Goal: Task Accomplishment & Management: Use online tool/utility

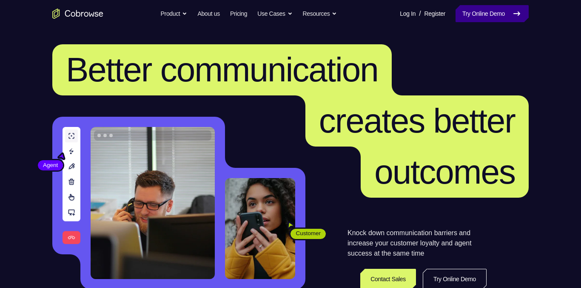
click at [457, 20] on link "Try Online Demo" at bounding box center [492, 13] width 73 height 17
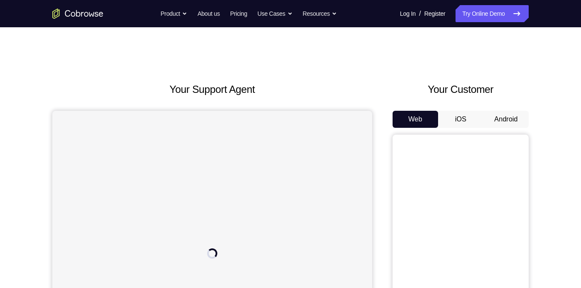
click at [507, 122] on button "Android" at bounding box center [507, 119] width 46 height 17
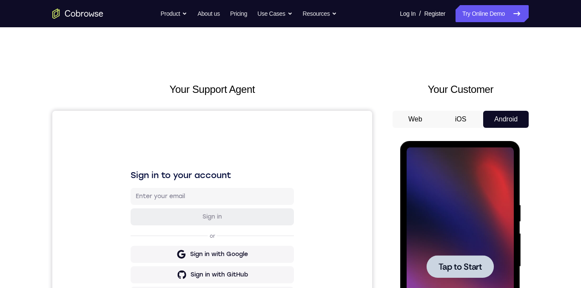
scroll to position [6, 0]
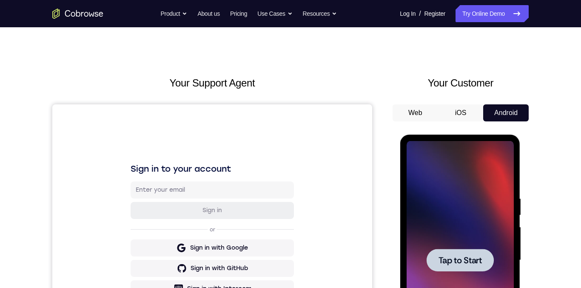
click at [467, 260] on span "Tap to Start" at bounding box center [459, 260] width 43 height 9
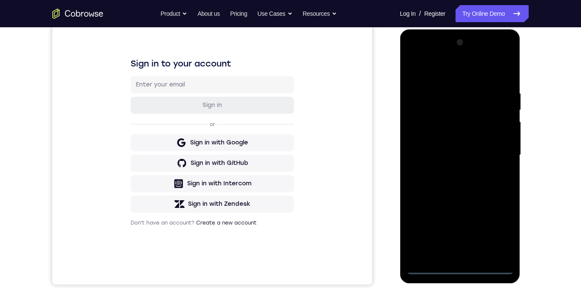
click at [458, 269] on div at bounding box center [459, 155] width 107 height 238
click at [497, 233] on div at bounding box center [459, 155] width 107 height 238
click at [467, 73] on div at bounding box center [459, 155] width 107 height 238
click at [447, 109] on div at bounding box center [459, 155] width 107 height 238
click at [440, 123] on div at bounding box center [459, 155] width 107 height 238
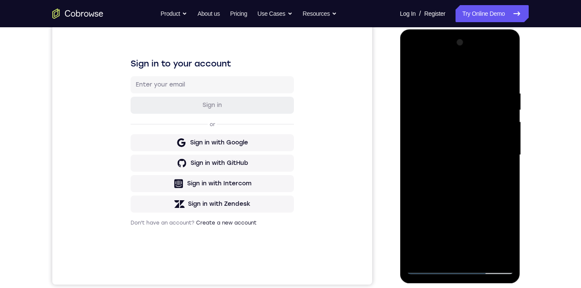
click at [503, 71] on div at bounding box center [459, 155] width 107 height 238
click at [454, 125] on div at bounding box center [459, 155] width 107 height 238
click at [428, 134] on div at bounding box center [459, 155] width 107 height 238
click at [427, 130] on div at bounding box center [459, 155] width 107 height 238
click at [427, 138] on div at bounding box center [459, 155] width 107 height 238
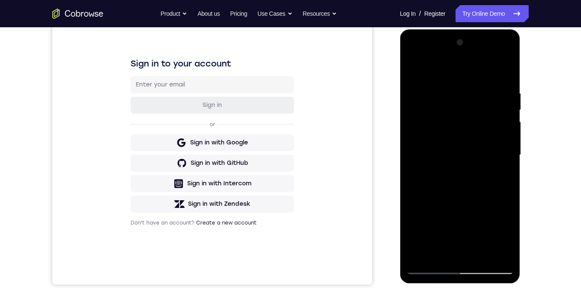
click at [456, 150] on div at bounding box center [459, 155] width 107 height 238
click at [423, 131] on div at bounding box center [459, 155] width 107 height 238
click at [438, 127] on div at bounding box center [459, 155] width 107 height 238
click at [459, 208] on div at bounding box center [459, 155] width 107 height 238
click at [418, 238] on div at bounding box center [459, 155] width 107 height 238
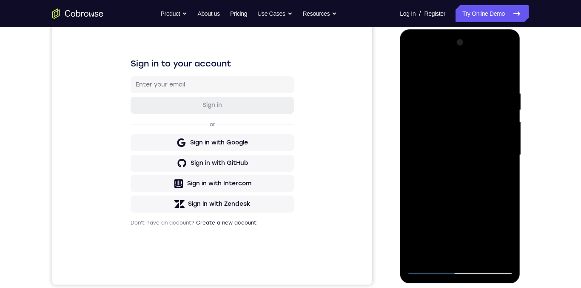
click at [449, 239] on div at bounding box center [459, 155] width 107 height 238
click at [422, 206] on div at bounding box center [459, 155] width 107 height 238
click at [468, 218] on div at bounding box center [459, 155] width 107 height 238
click at [446, 220] on div at bounding box center [459, 155] width 107 height 238
click at [422, 206] on div at bounding box center [459, 155] width 107 height 238
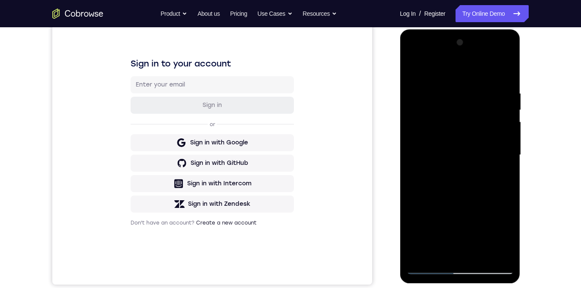
click at [472, 220] on div at bounding box center [459, 155] width 107 height 238
click at [420, 238] on div at bounding box center [459, 155] width 107 height 238
click at [474, 236] on div at bounding box center [459, 155] width 107 height 238
click at [499, 251] on div at bounding box center [459, 155] width 107 height 238
click at [434, 266] on div at bounding box center [459, 155] width 107 height 238
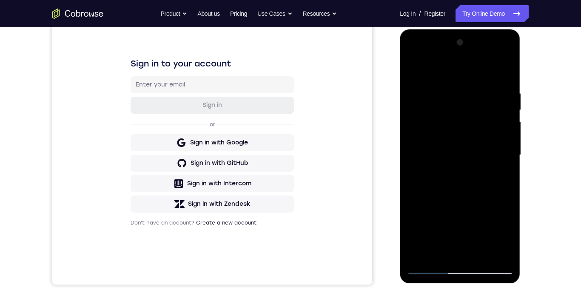
click at [427, 215] on div at bounding box center [459, 155] width 107 height 238
click at [479, 225] on div at bounding box center [459, 155] width 107 height 238
click at [439, 162] on div at bounding box center [459, 155] width 107 height 238
click at [479, 126] on div at bounding box center [459, 155] width 107 height 238
click at [426, 158] on div at bounding box center [459, 155] width 107 height 238
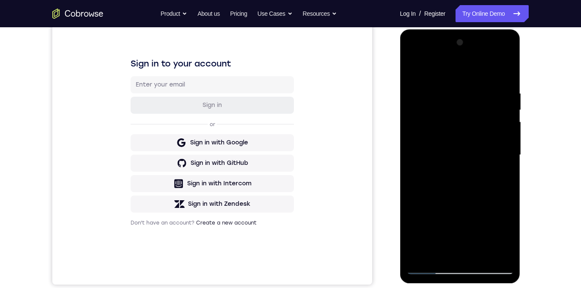
click at [432, 51] on div at bounding box center [459, 155] width 107 height 238
click at [419, 125] on div at bounding box center [459, 155] width 107 height 238
click at [504, 72] on div at bounding box center [459, 155] width 107 height 238
click at [441, 108] on div at bounding box center [459, 155] width 107 height 238
click at [499, 180] on div at bounding box center [459, 155] width 107 height 238
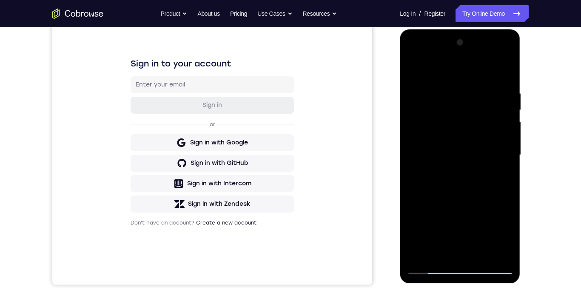
click at [421, 161] on div at bounding box center [459, 155] width 107 height 238
click at [434, 230] on div at bounding box center [459, 155] width 107 height 238
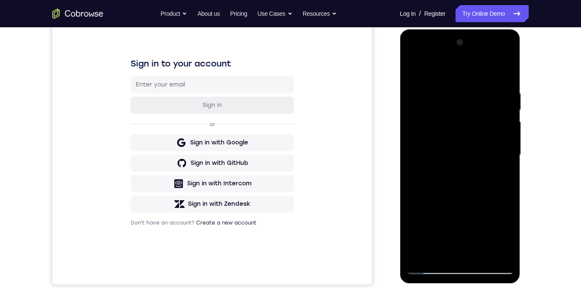
click at [454, 269] on div at bounding box center [459, 155] width 107 height 238
click at [424, 142] on div at bounding box center [459, 155] width 107 height 238
click at [471, 164] on div at bounding box center [459, 155] width 107 height 238
click at [463, 249] on div at bounding box center [459, 155] width 107 height 238
click at [459, 124] on div at bounding box center [459, 155] width 107 height 238
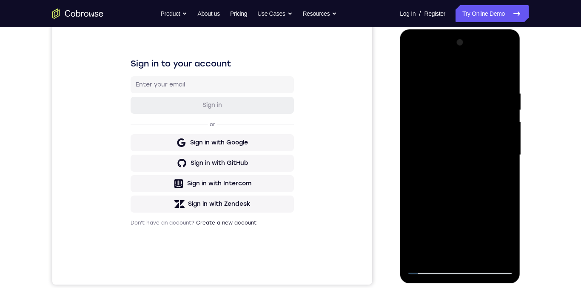
click at [458, 157] on div at bounding box center [459, 155] width 107 height 238
click at [469, 177] on div at bounding box center [459, 155] width 107 height 238
click at [496, 251] on div at bounding box center [459, 155] width 107 height 238
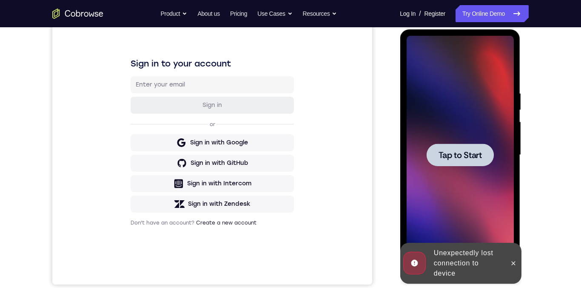
click at [467, 146] on div at bounding box center [459, 154] width 67 height 23
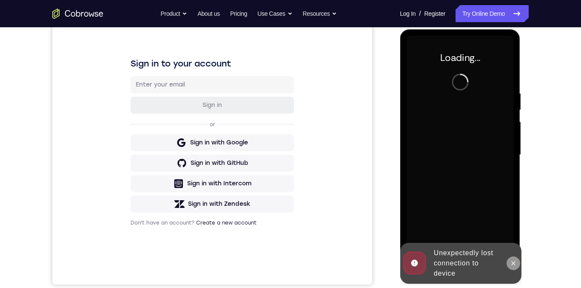
click at [518, 265] on button at bounding box center [513, 263] width 14 height 14
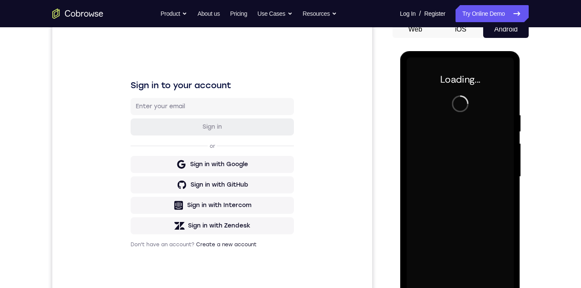
scroll to position [105, 0]
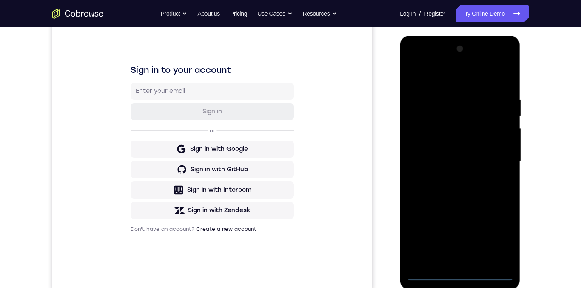
click at [462, 272] on div at bounding box center [459, 161] width 107 height 238
click at [459, 269] on div at bounding box center [459, 161] width 107 height 238
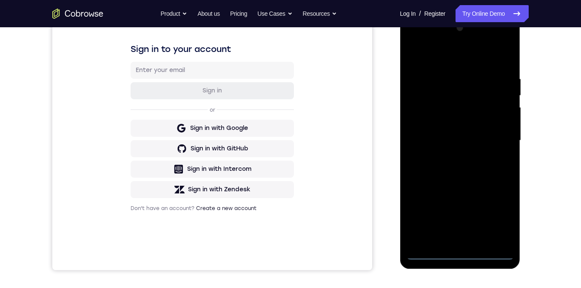
click at [460, 254] on div at bounding box center [459, 140] width 107 height 238
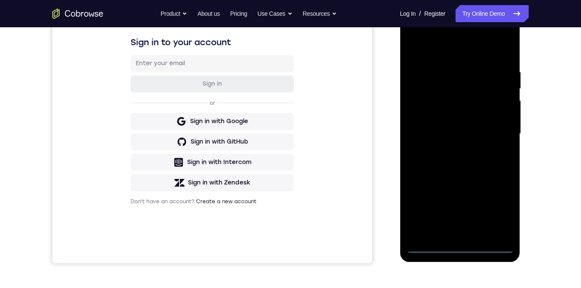
click at [462, 247] on div at bounding box center [459, 133] width 107 height 238
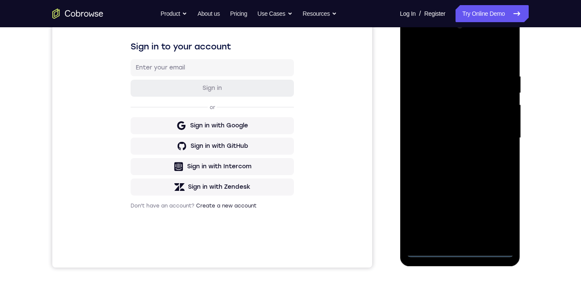
scroll to position [114, 0]
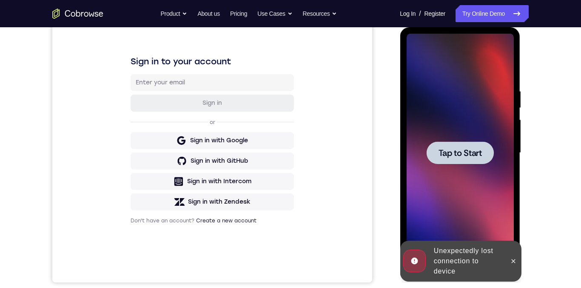
click at [452, 154] on span "Tap to Start" at bounding box center [459, 153] width 43 height 9
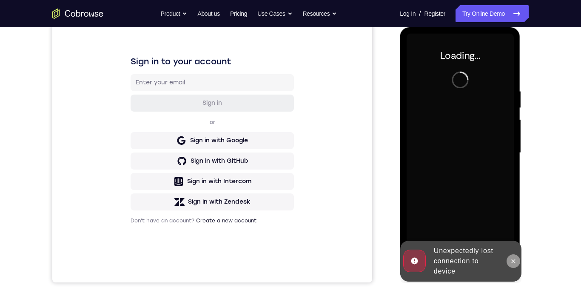
click at [513, 259] on icon at bounding box center [513, 260] width 7 height 7
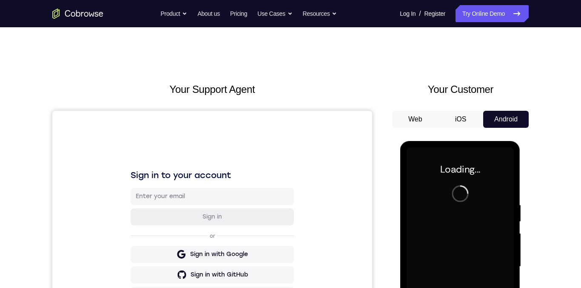
scroll to position [44, 0]
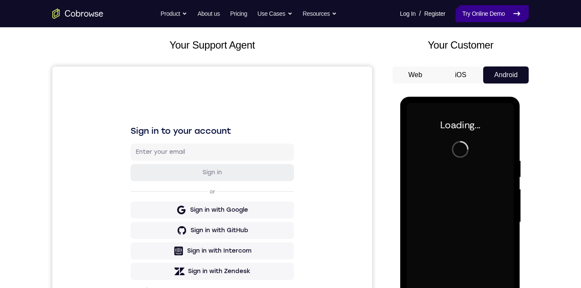
click at [491, 16] on link "Try Online Demo" at bounding box center [492, 13] width 73 height 17
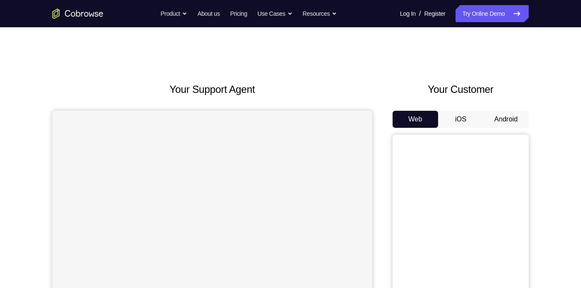
scroll to position [46, 0]
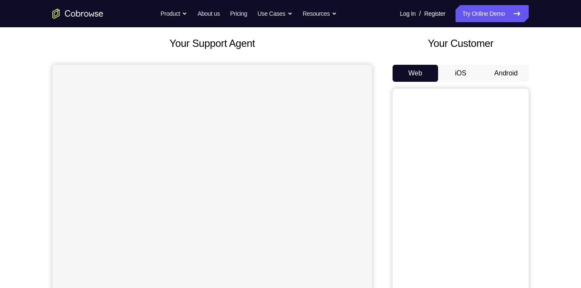
click at [503, 74] on button "Android" at bounding box center [507, 73] width 46 height 17
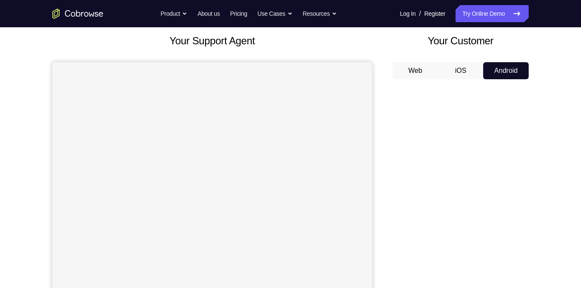
click at [562, 88] on div "Your Support Agent Your Customer Web iOS Android Next Steps We’d be happy to gi…" at bounding box center [290, 259] width 545 height 561
click at [563, 78] on div "Your Support Agent Your Customer Web iOS Android Next Steps We’d be happy to gi…" at bounding box center [290, 259] width 581 height 561
click at [560, 87] on div "Your Support Agent Your Customer Web iOS Android Next Steps We’d be happy to gi…" at bounding box center [290, 259] width 545 height 561
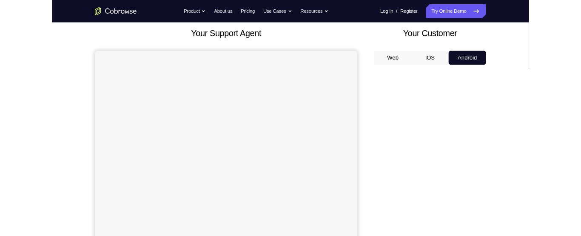
scroll to position [110, 0]
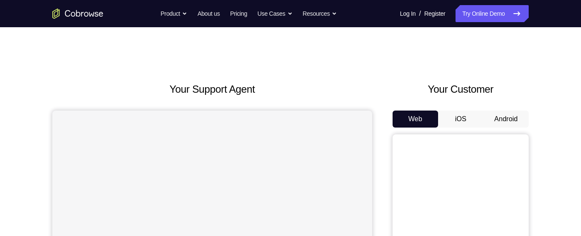
click at [507, 111] on button "Android" at bounding box center [507, 119] width 46 height 17
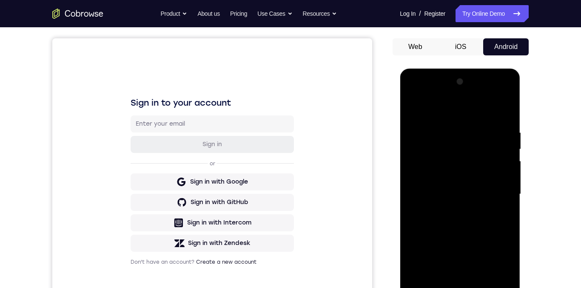
scroll to position [126, 0]
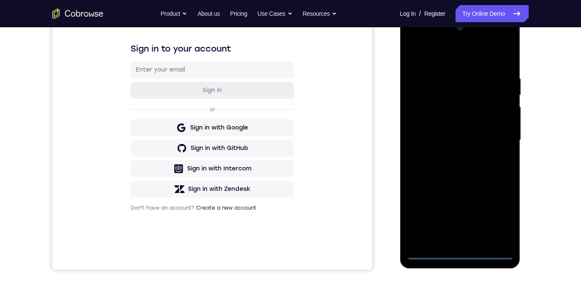
click at [459, 236] on div at bounding box center [459, 140] width 107 height 238
click at [497, 217] on div at bounding box center [459, 140] width 107 height 238
click at [461, 58] on div at bounding box center [459, 140] width 107 height 238
click at [456, 95] on div at bounding box center [459, 140] width 107 height 238
click at [436, 107] on div at bounding box center [459, 140] width 107 height 238
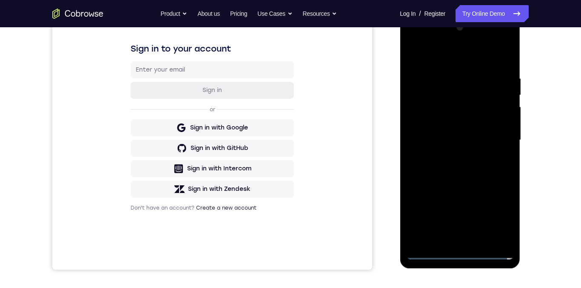
click at [508, 53] on div at bounding box center [459, 140] width 107 height 238
click at [491, 114] on div at bounding box center [459, 140] width 107 height 238
click at [458, 40] on div at bounding box center [459, 140] width 107 height 238
click at [458, 39] on div at bounding box center [459, 140] width 107 height 238
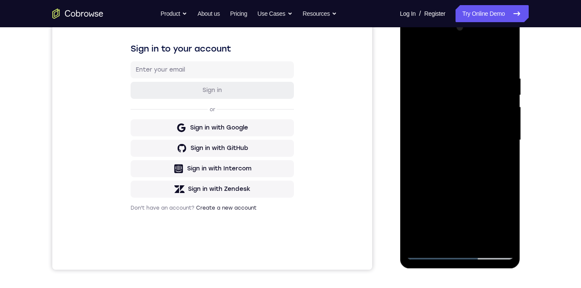
click at [431, 56] on div at bounding box center [459, 140] width 107 height 238
click at [409, 71] on div at bounding box center [459, 140] width 107 height 238
click at [415, 73] on div at bounding box center [459, 140] width 107 height 238
click at [422, 121] on div at bounding box center [459, 140] width 107 height 238
click at [432, 116] on div at bounding box center [459, 140] width 107 height 238
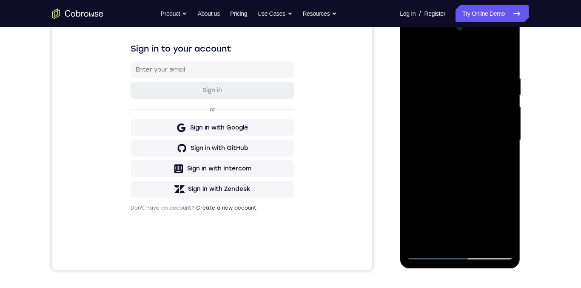
click at [428, 179] on div at bounding box center [459, 140] width 107 height 238
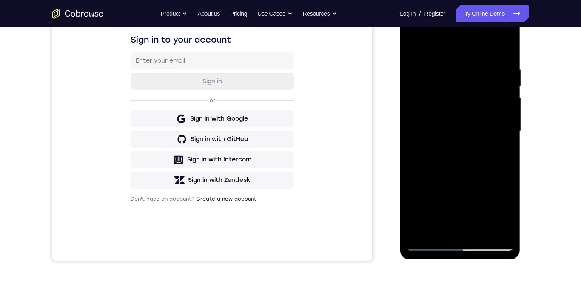
scroll to position [267, 0]
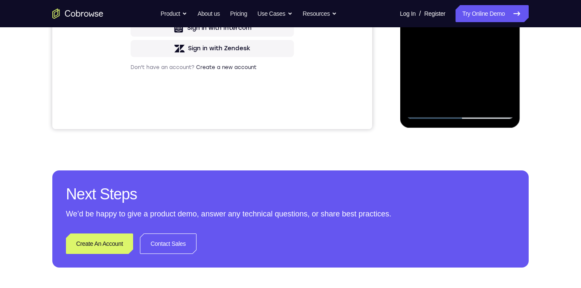
click at [430, 112] on div at bounding box center [459, -1] width 107 height 238
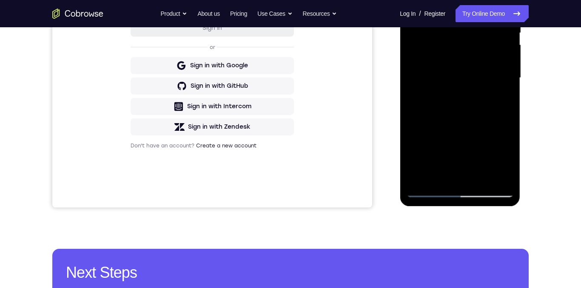
scroll to position [111, 0]
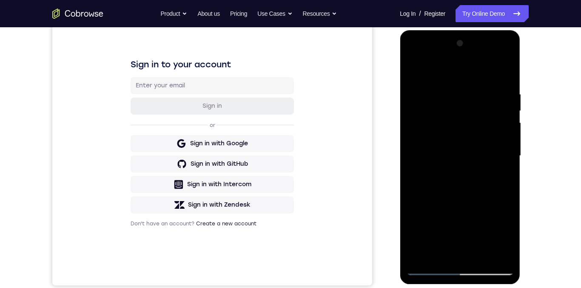
click at [479, 140] on div at bounding box center [459, 156] width 107 height 238
click at [478, 158] on div at bounding box center [459, 156] width 107 height 238
click at [505, 75] on div at bounding box center [459, 156] width 107 height 238
click at [463, 236] on div at bounding box center [459, 156] width 107 height 238
click at [455, 236] on div at bounding box center [459, 156] width 107 height 238
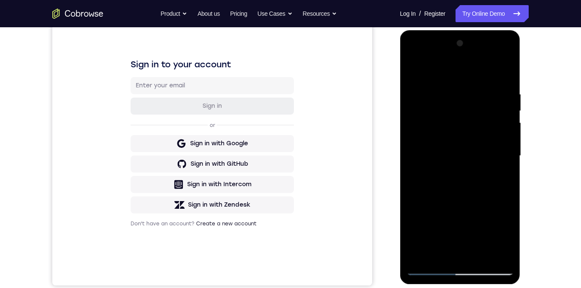
click at [458, 236] on div at bounding box center [459, 156] width 107 height 238
click at [454, 236] on div at bounding box center [459, 156] width 107 height 238
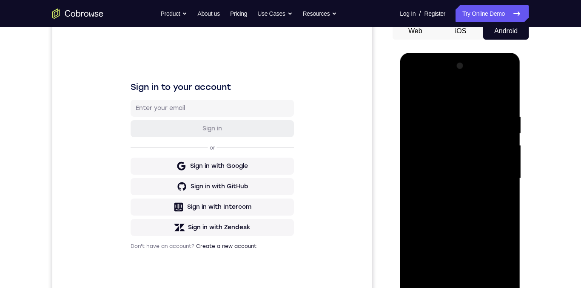
click at [414, 79] on div at bounding box center [459, 178] width 107 height 238
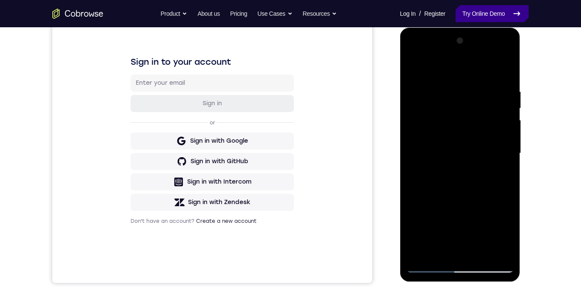
click at [491, 8] on link "Try Online Demo" at bounding box center [492, 13] width 73 height 17
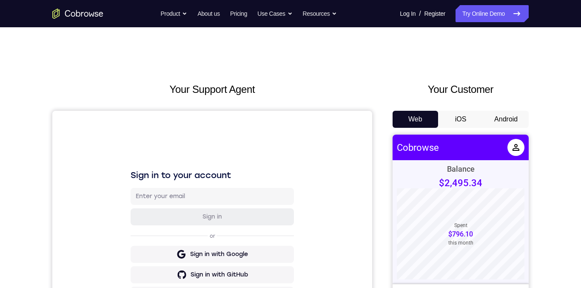
click at [504, 120] on button "Android" at bounding box center [507, 119] width 46 height 17
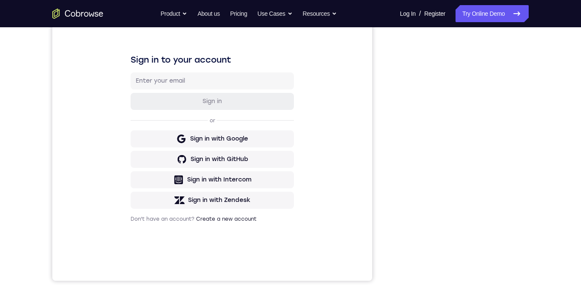
scroll to position [110, 0]
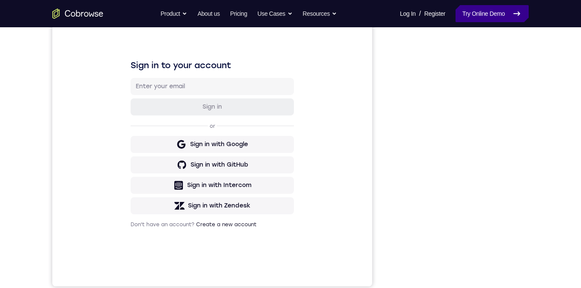
click at [485, 11] on link "Try Online Demo" at bounding box center [492, 13] width 73 height 17
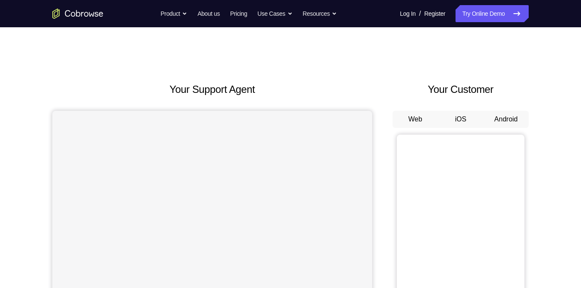
click at [517, 121] on button "Android" at bounding box center [507, 119] width 46 height 17
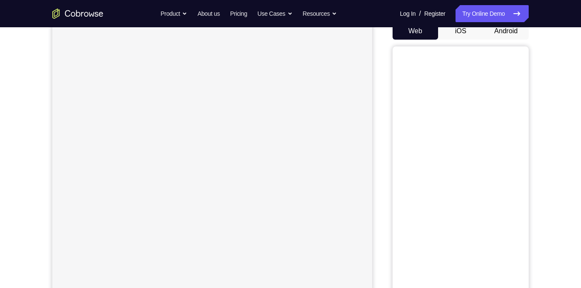
click at [516, 33] on button "Android" at bounding box center [507, 31] width 46 height 17
